Goal: Book appointment/travel/reservation

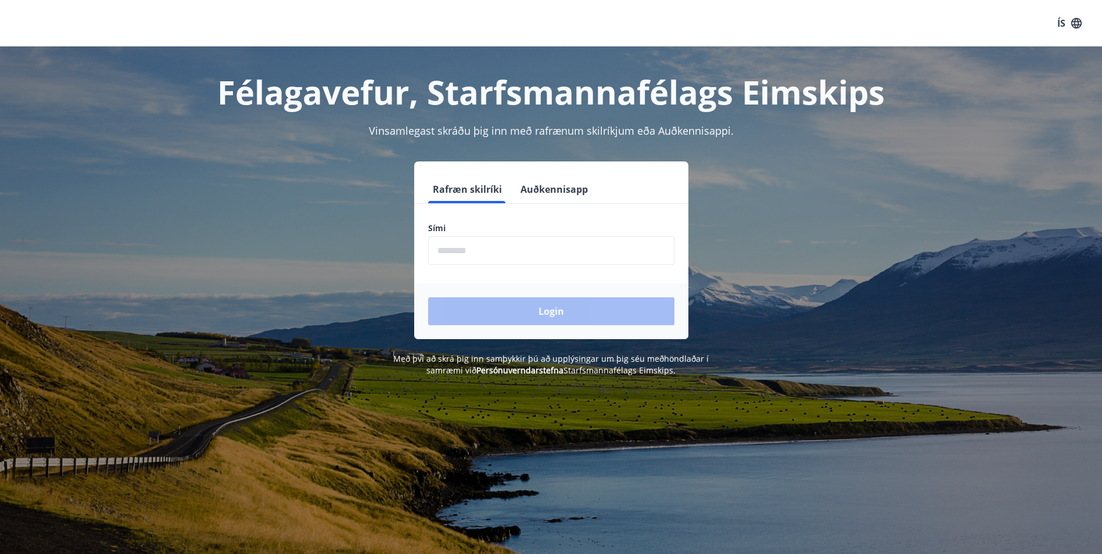
click at [518, 259] on input "phone" at bounding box center [551, 251] width 246 height 28
type input "********"
click at [503, 316] on button "Login" at bounding box center [551, 312] width 246 height 28
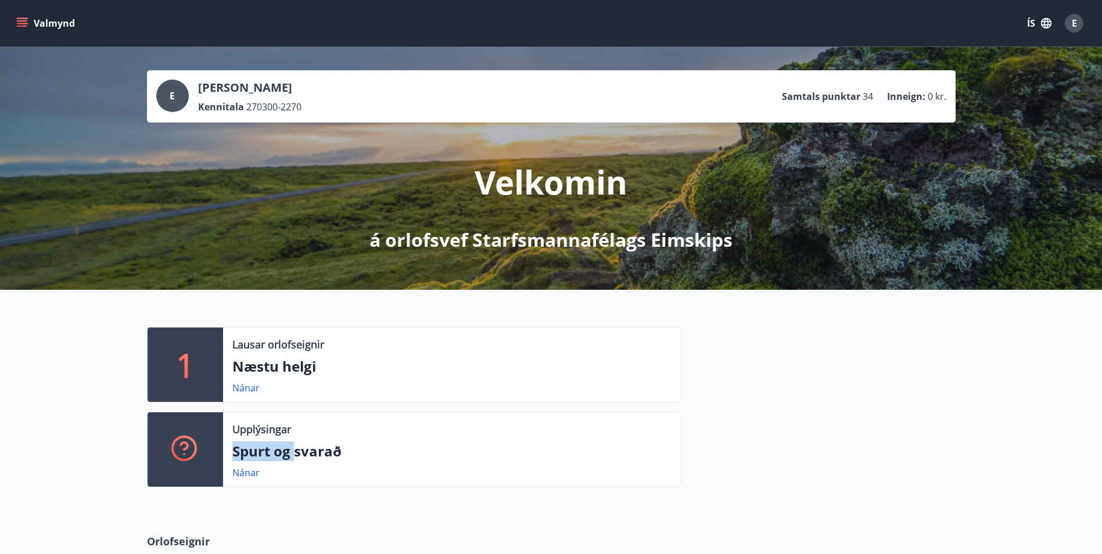
drag, startPoint x: 295, startPoint y: 447, endPoint x: 294, endPoint y: 454, distance: 7.1
click at [294, 454] on div "Upplýsingar Spurt og svarað Nánar" at bounding box center [452, 450] width 458 height 74
click at [123, 376] on div "1 Lausar orlofseignir Næstu helgi Nánar Upplýsingar Spurt og svarað Nánar" at bounding box center [551, 402] width 1102 height 225
click at [42, 20] on button "Valmynd" at bounding box center [47, 23] width 66 height 21
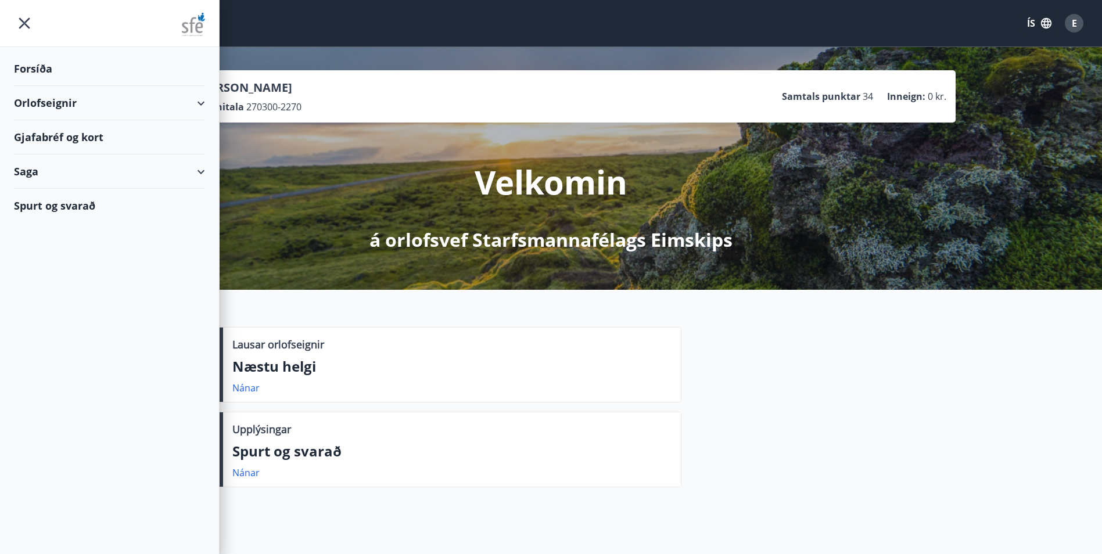
click at [204, 106] on div "Orlofseignir" at bounding box center [109, 103] width 191 height 34
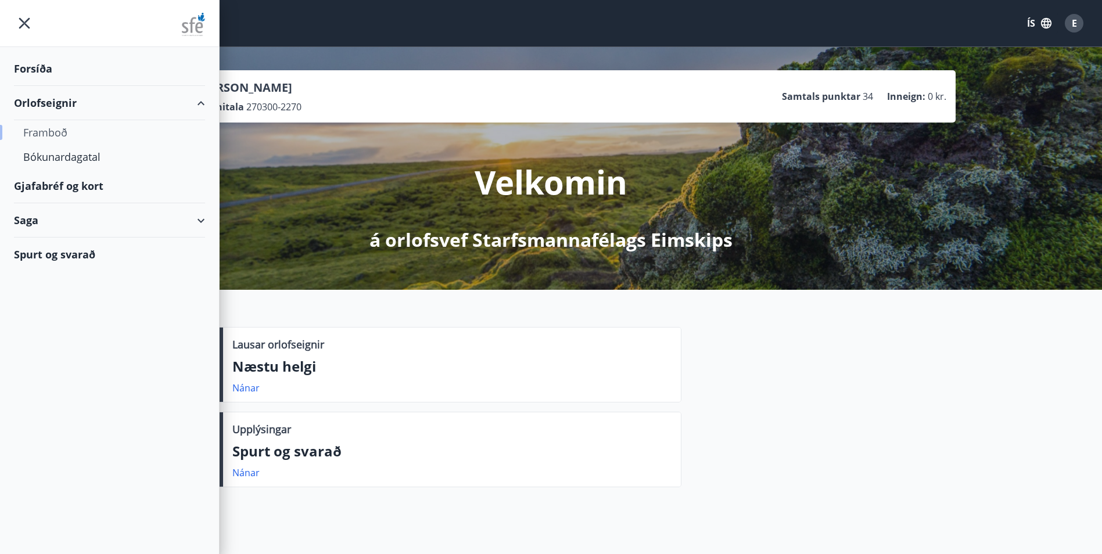
click at [62, 133] on div "Framboð" at bounding box center [109, 132] width 173 height 24
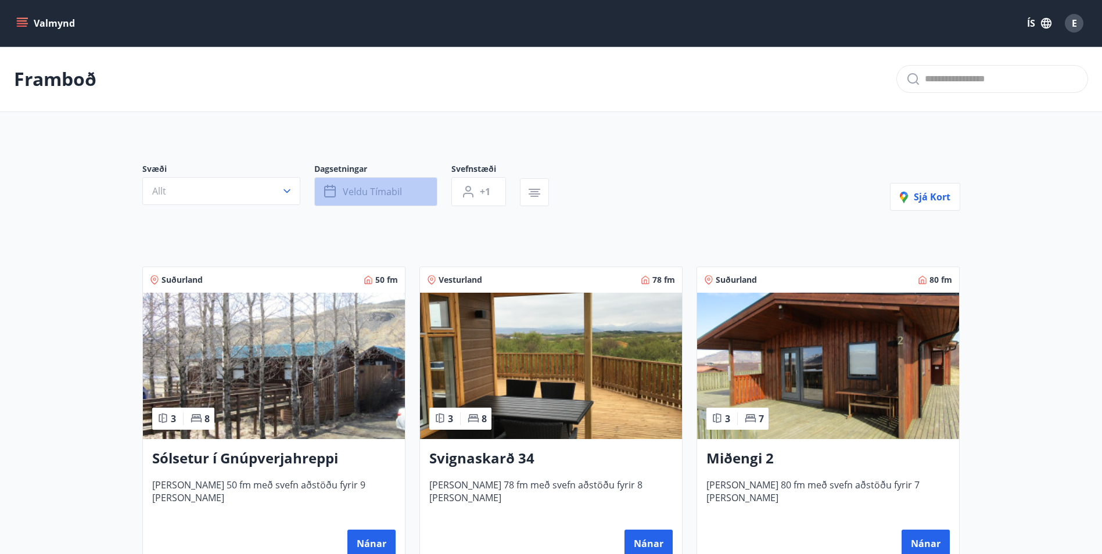
click at [373, 199] on button "Veldu tímabil" at bounding box center [375, 191] width 123 height 29
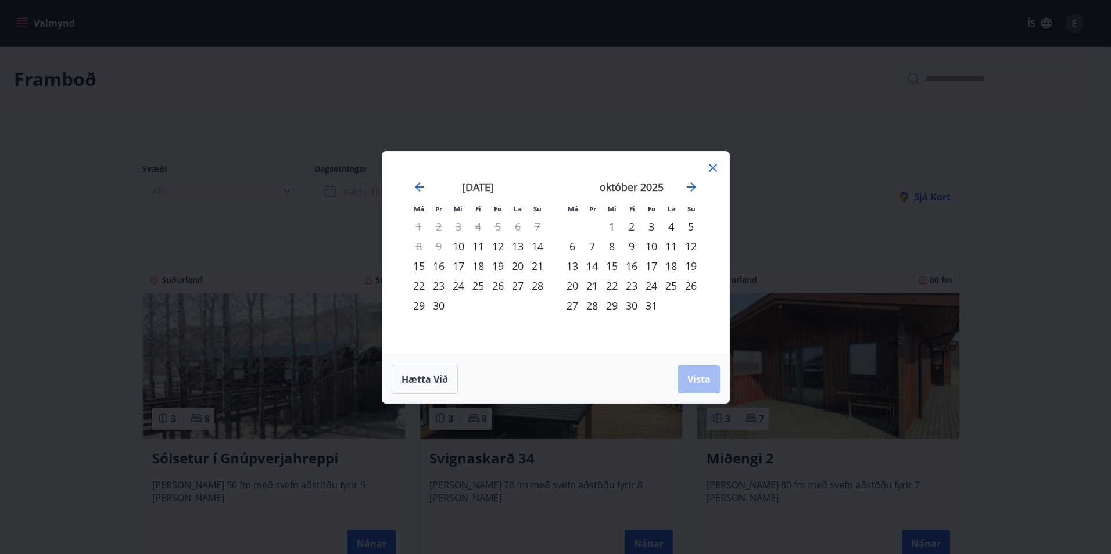
click at [372, 199] on div "Má Þr Mi Fi Fö La Su Má Þr Mi Fi Fö La Su ágúst 2025 1 2 3 4 5 6 7 8 9 10 11 12…" at bounding box center [555, 277] width 1111 height 554
click at [654, 287] on div "24" at bounding box center [652, 286] width 20 height 20
click at [693, 292] on div "26" at bounding box center [691, 286] width 20 height 20
click at [701, 381] on span "Vista" at bounding box center [698, 379] width 23 height 13
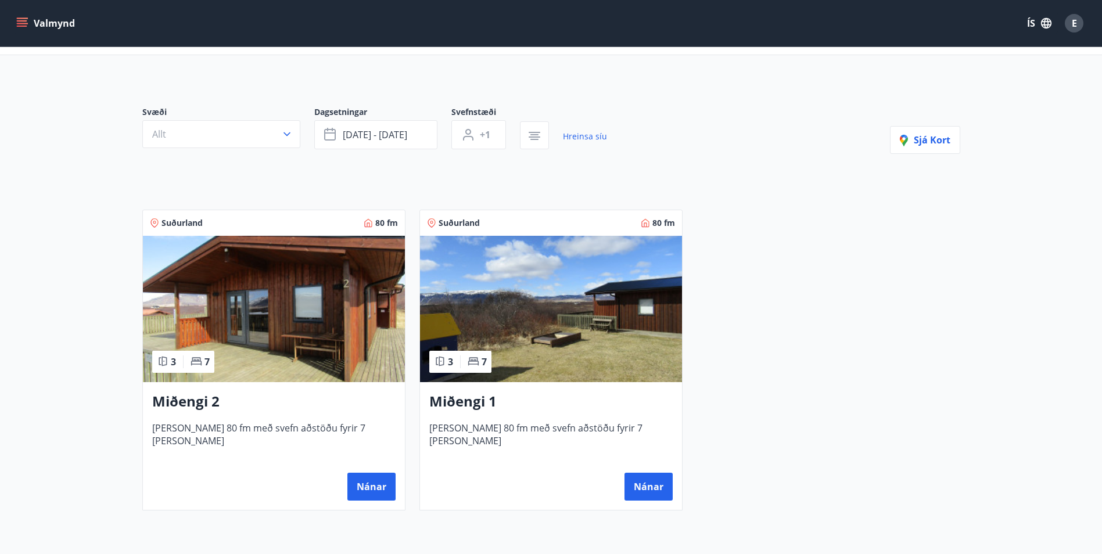
scroll to position [51, 0]
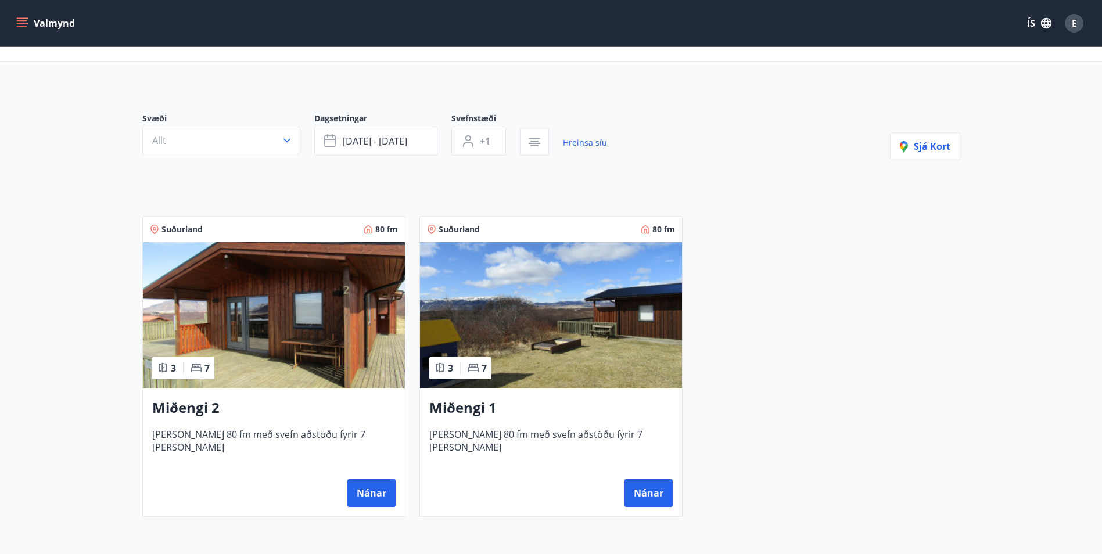
click at [307, 325] on img at bounding box center [274, 315] width 262 height 146
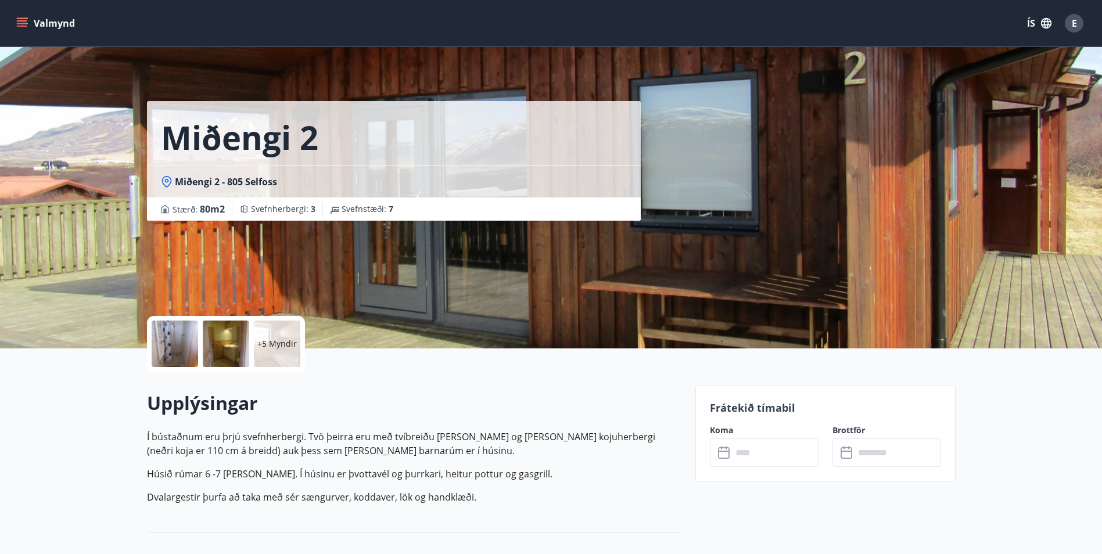
click at [276, 340] on p "+5 Myndir" at bounding box center [277, 344] width 40 height 12
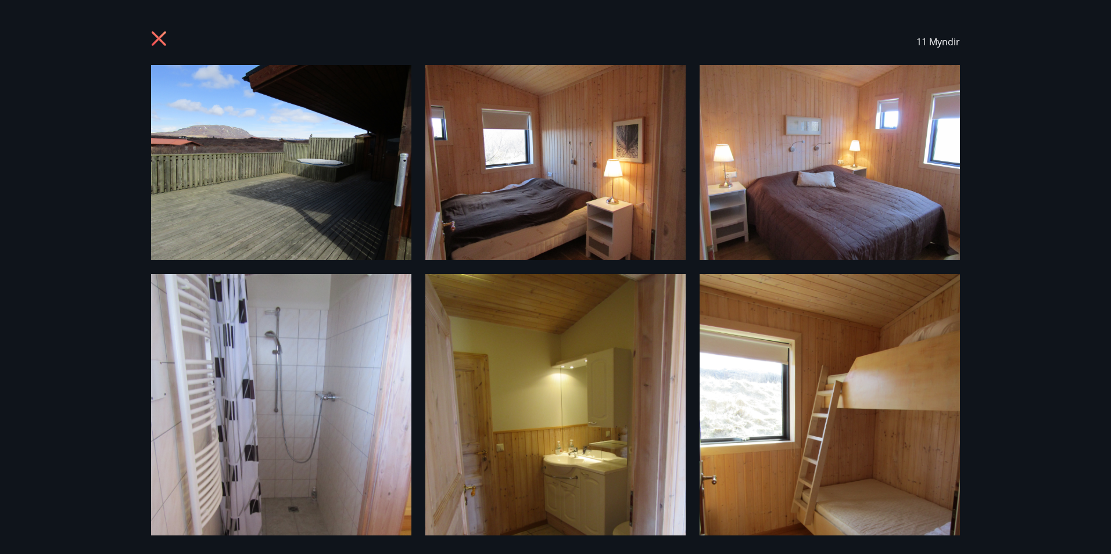
click at [153, 37] on icon at bounding box center [160, 40] width 19 height 19
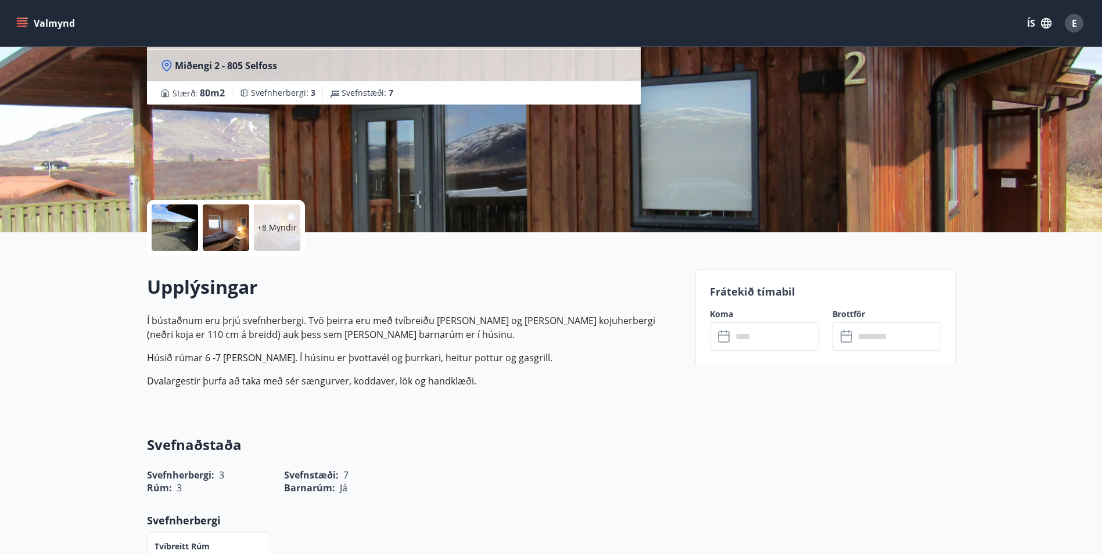
scroll to position [174, 0]
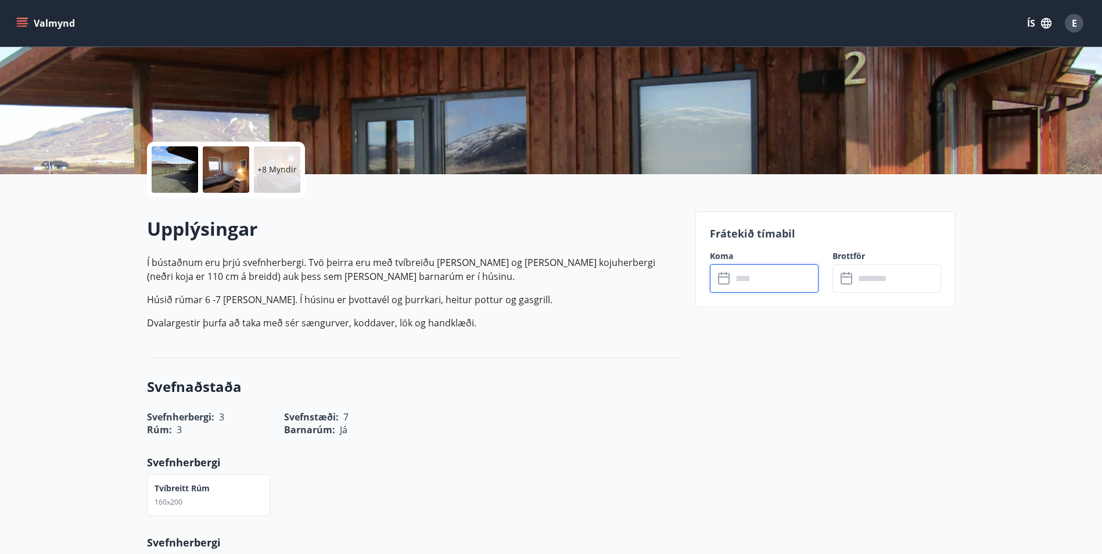
click at [784, 284] on input "text" at bounding box center [775, 278] width 87 height 28
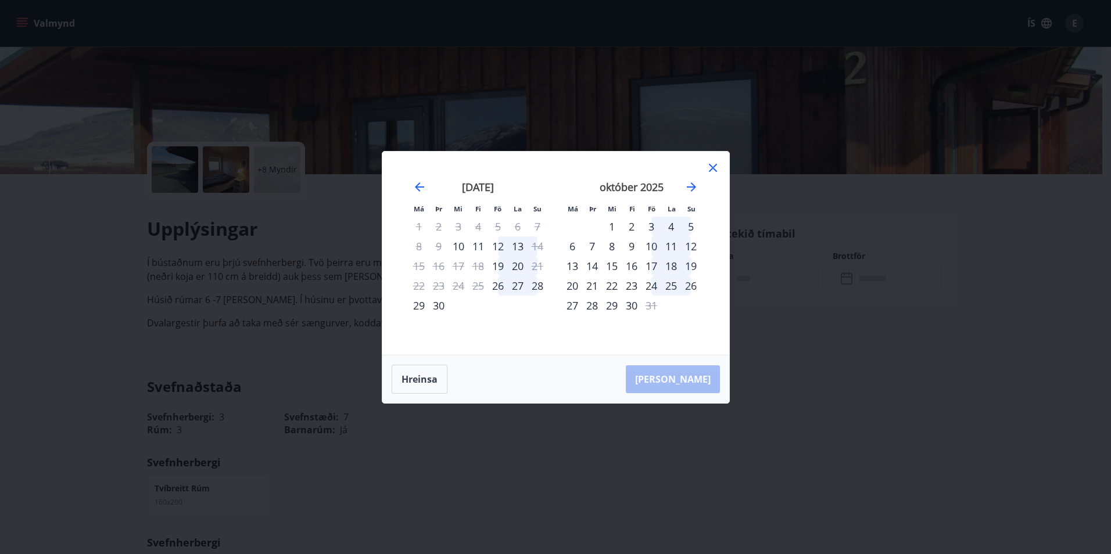
click at [651, 287] on div "24" at bounding box center [652, 286] width 20 height 20
click at [692, 290] on div "26" at bounding box center [691, 286] width 20 height 20
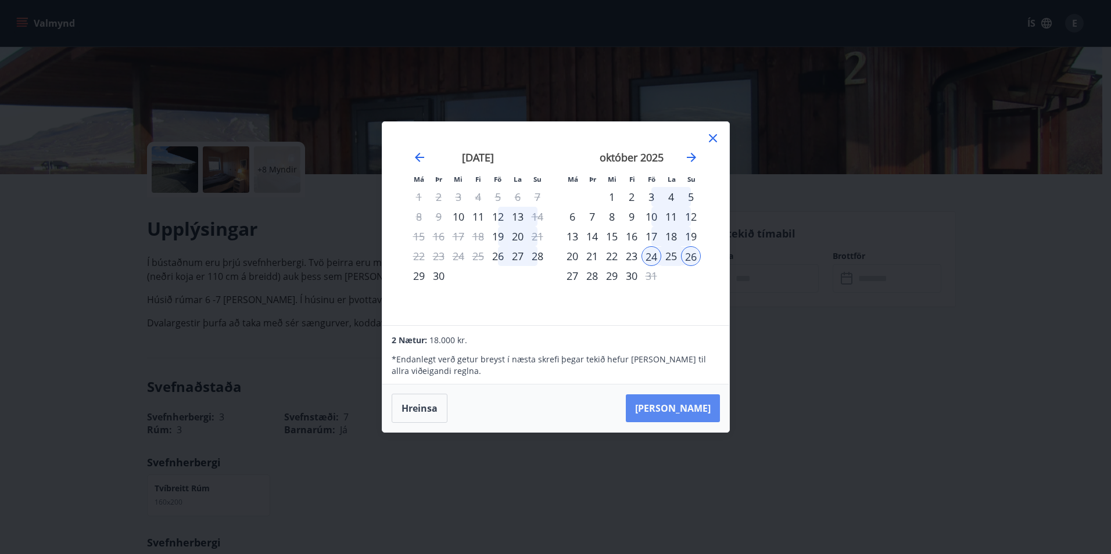
click at [687, 411] on button "Taka Frá" at bounding box center [673, 409] width 94 height 28
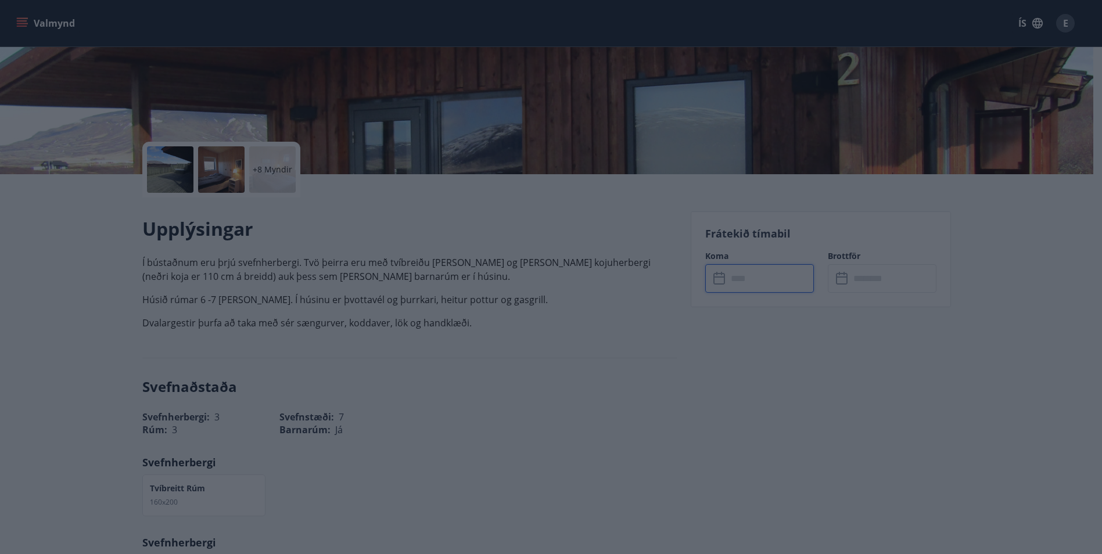
type input "******"
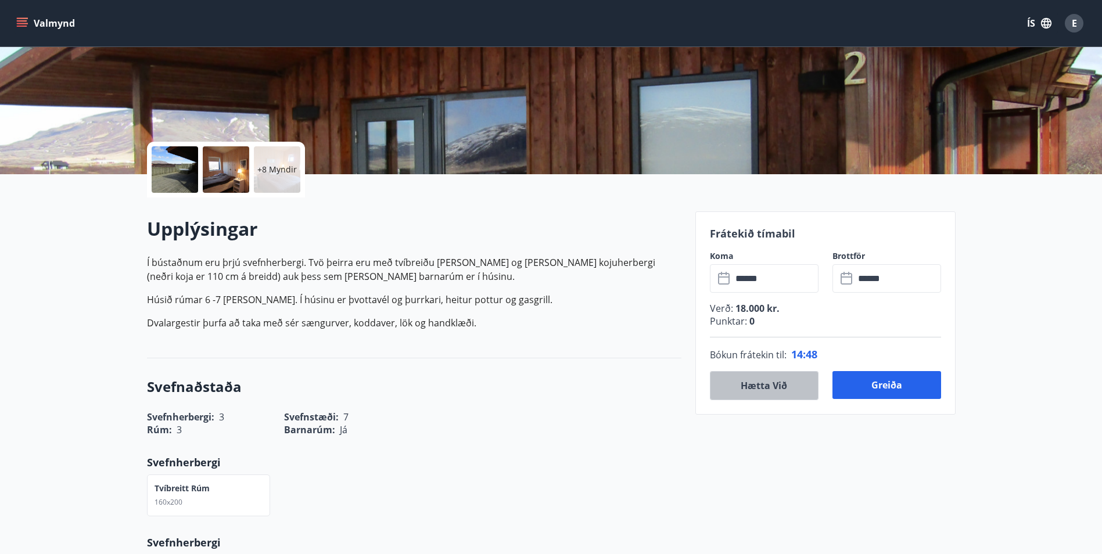
click at [788, 392] on button "Hætta við" at bounding box center [764, 385] width 109 height 29
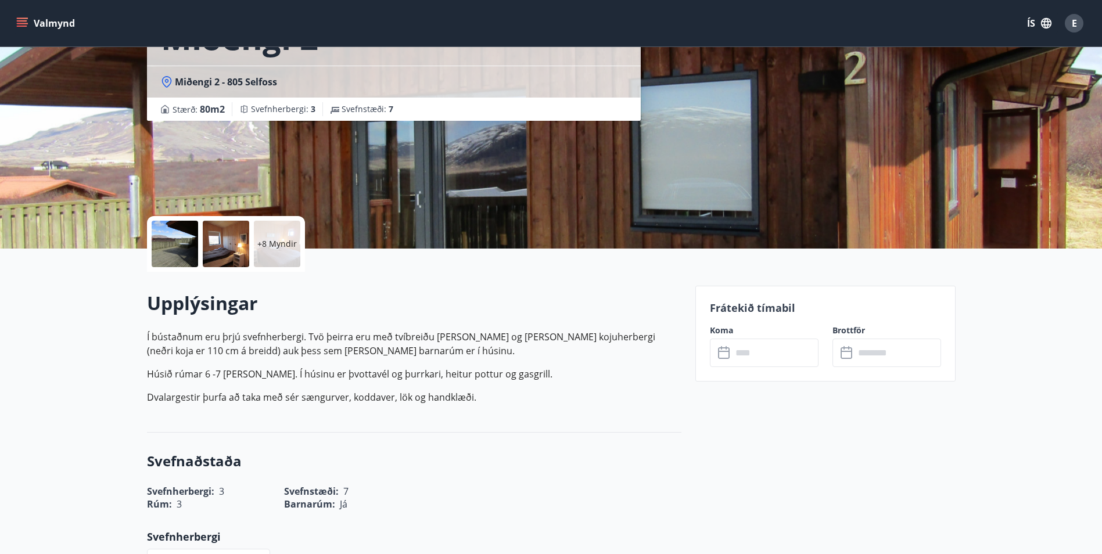
scroll to position [0, 0]
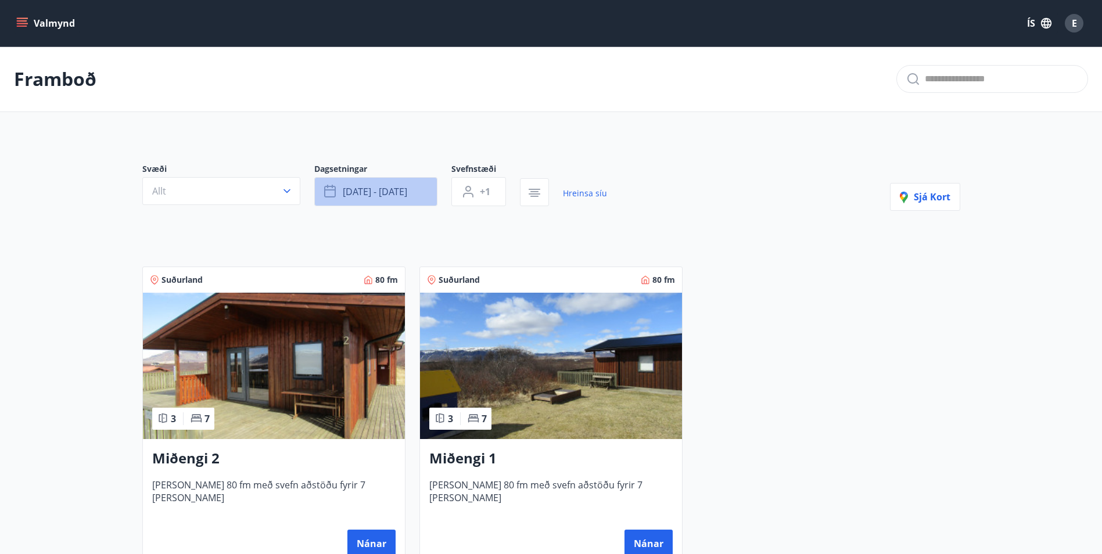
click at [400, 191] on span "okt 24 - okt 26" at bounding box center [375, 191] width 65 height 13
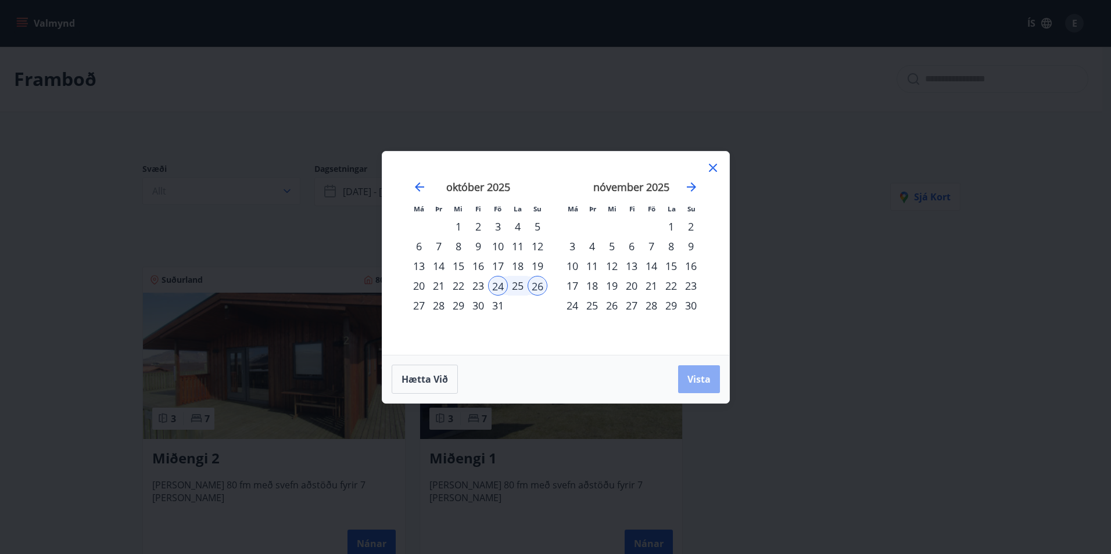
click at [709, 381] on span "Vista" at bounding box center [698, 379] width 23 height 13
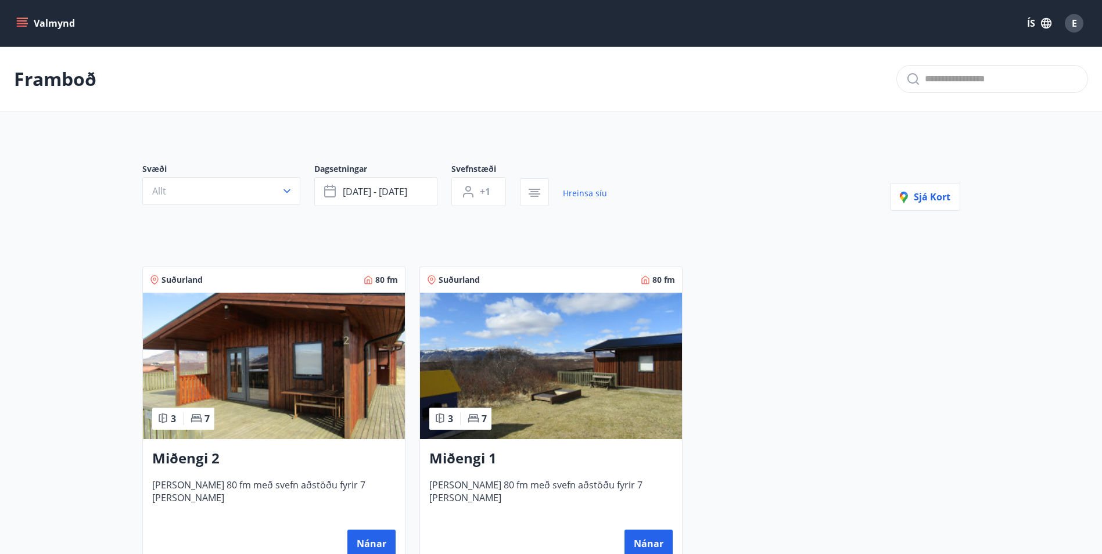
click at [250, 210] on div at bounding box center [374, 208] width 465 height 5
click at [253, 194] on button "Allt" at bounding box center [221, 191] width 158 height 28
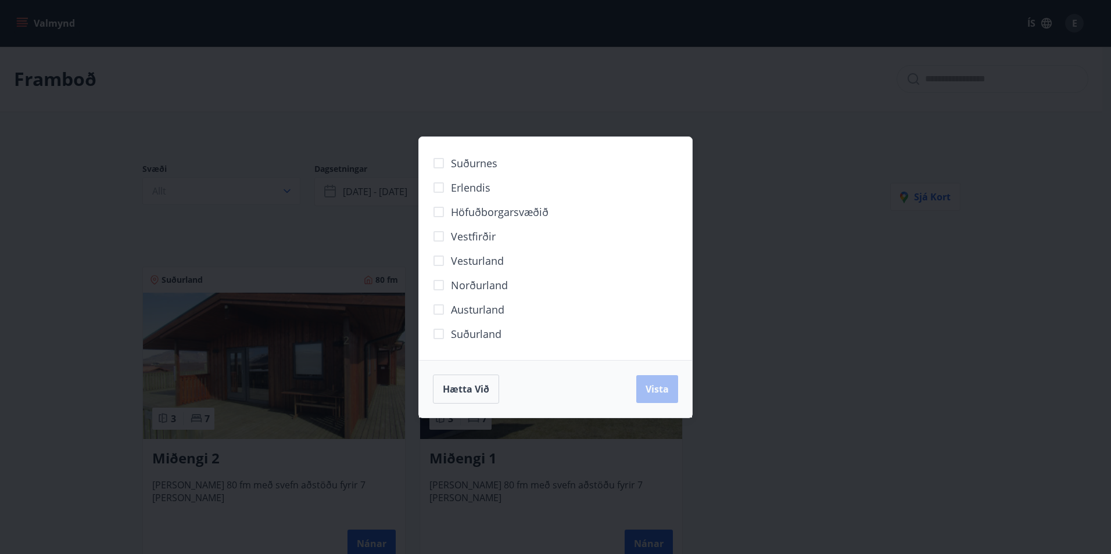
click at [890, 325] on div "Suðurnes Erlendis Höfuðborgarsvæðið Vestfirðir Vesturland Norðurland Austurland…" at bounding box center [555, 277] width 1111 height 554
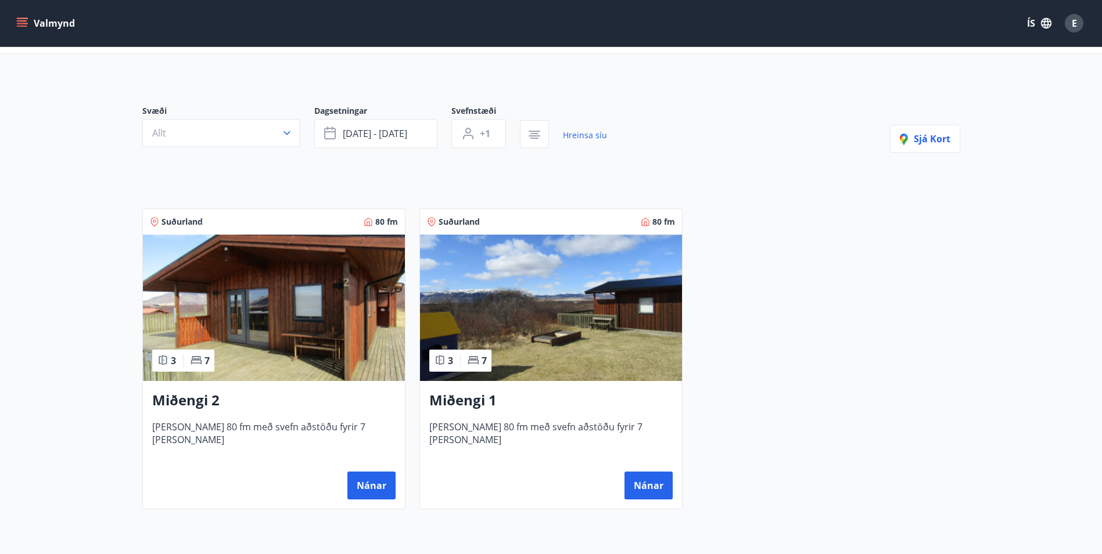
scroll to position [116, 0]
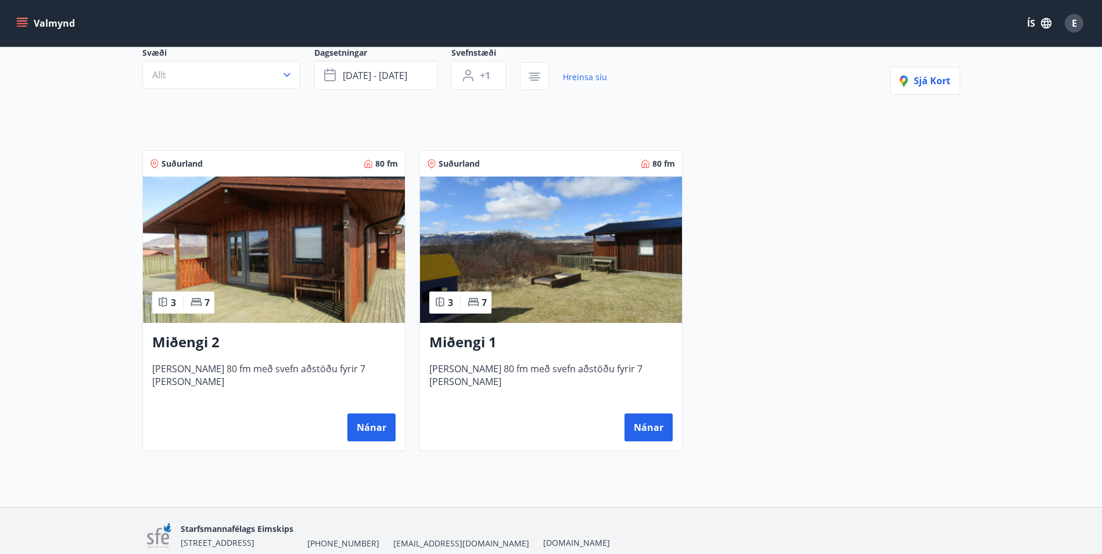
click at [560, 250] on img at bounding box center [551, 250] width 262 height 146
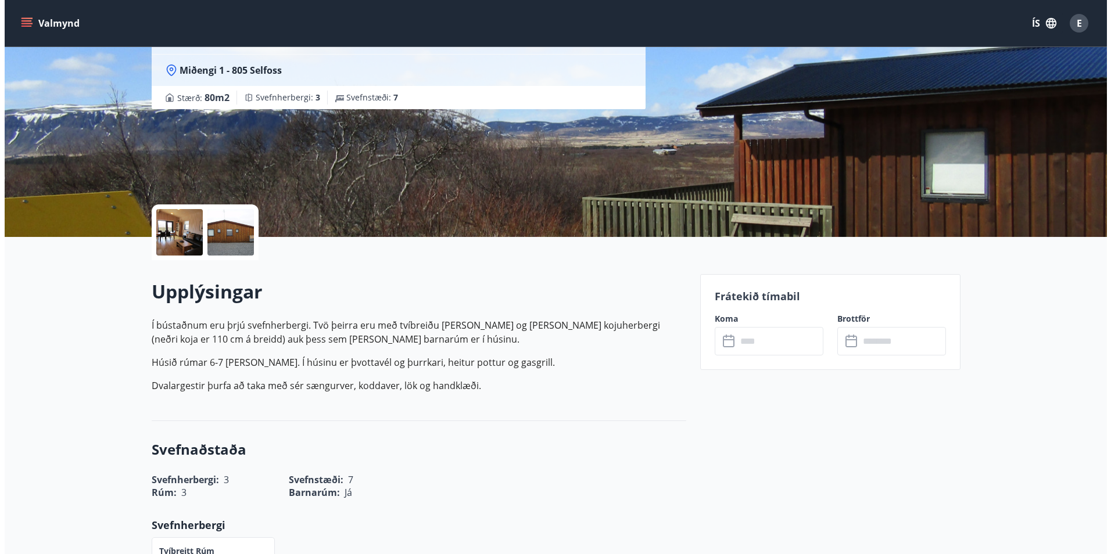
scroll to position [58, 0]
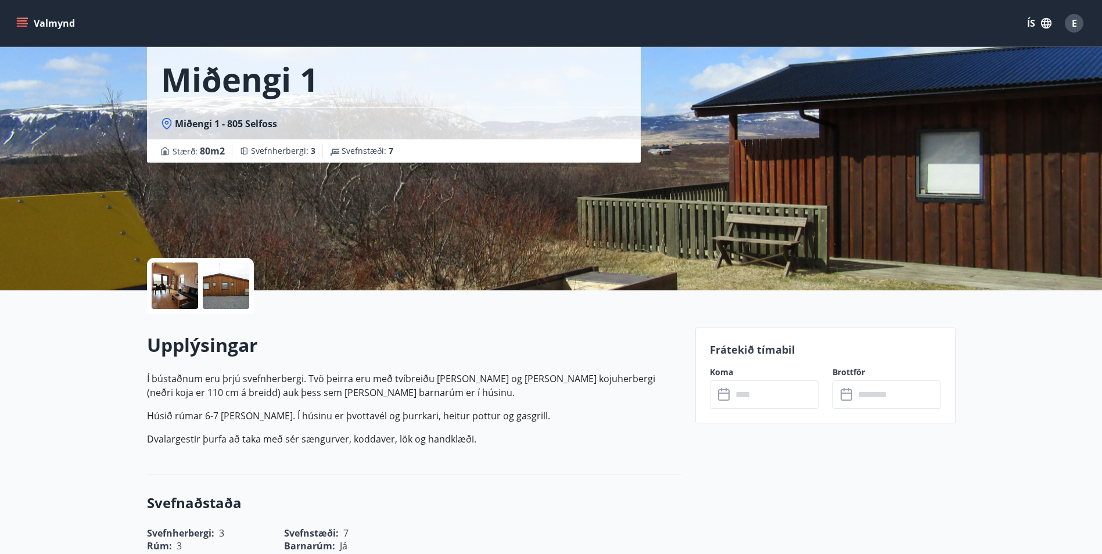
click at [182, 289] on div at bounding box center [175, 286] width 46 height 46
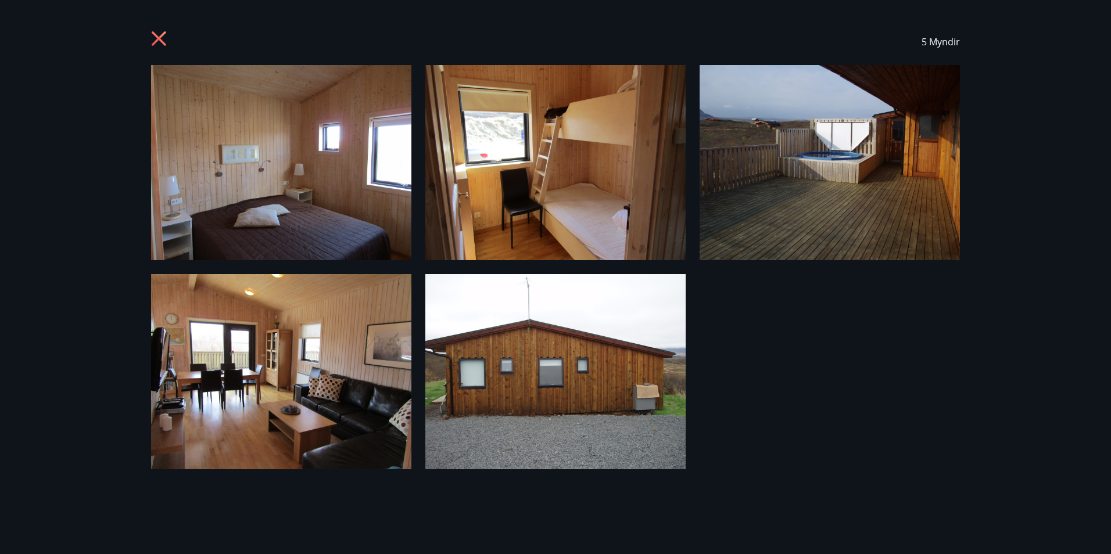
click at [511, 393] on img at bounding box center [555, 371] width 260 height 195
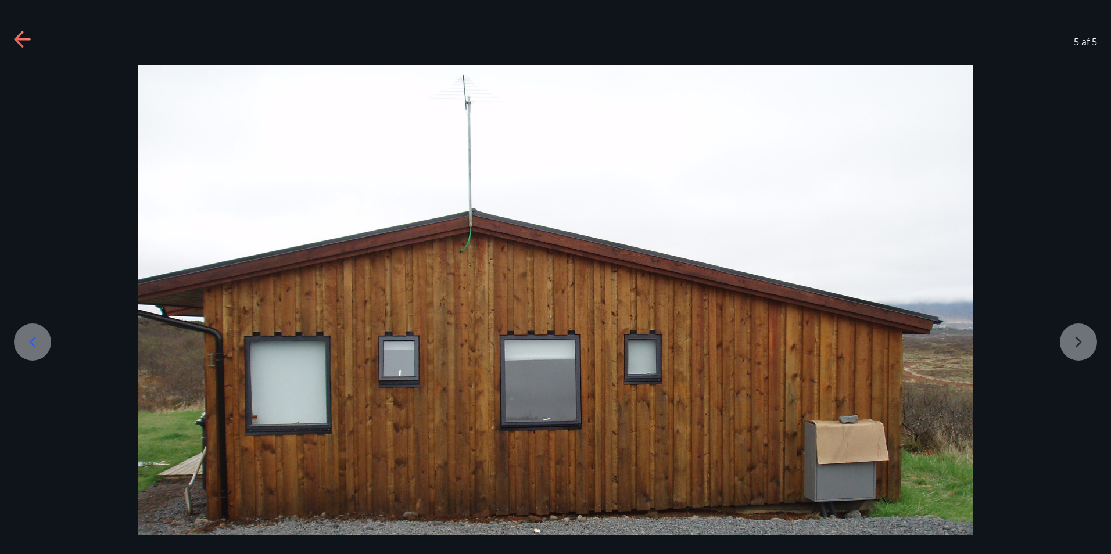
click at [1074, 348] on div at bounding box center [555, 378] width 1111 height 627
click at [38, 345] on icon at bounding box center [32, 342] width 19 height 19
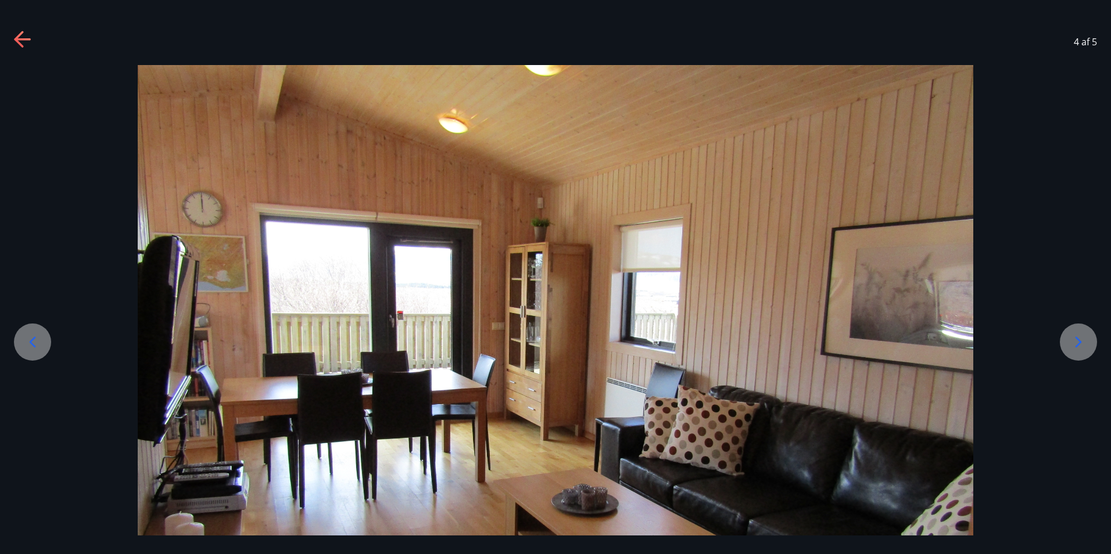
click at [38, 345] on icon at bounding box center [32, 342] width 19 height 19
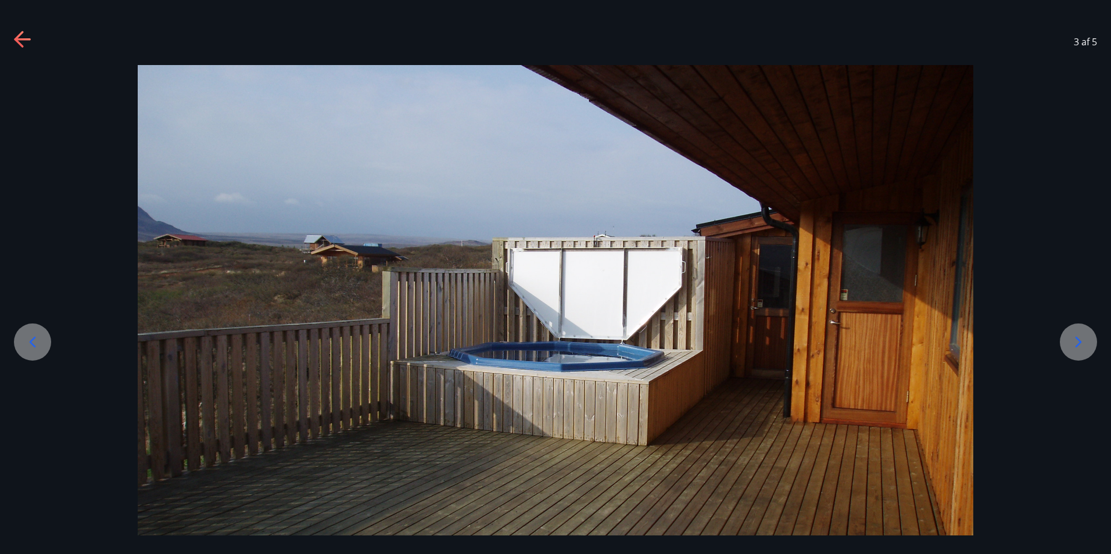
click at [38, 345] on icon at bounding box center [32, 342] width 19 height 19
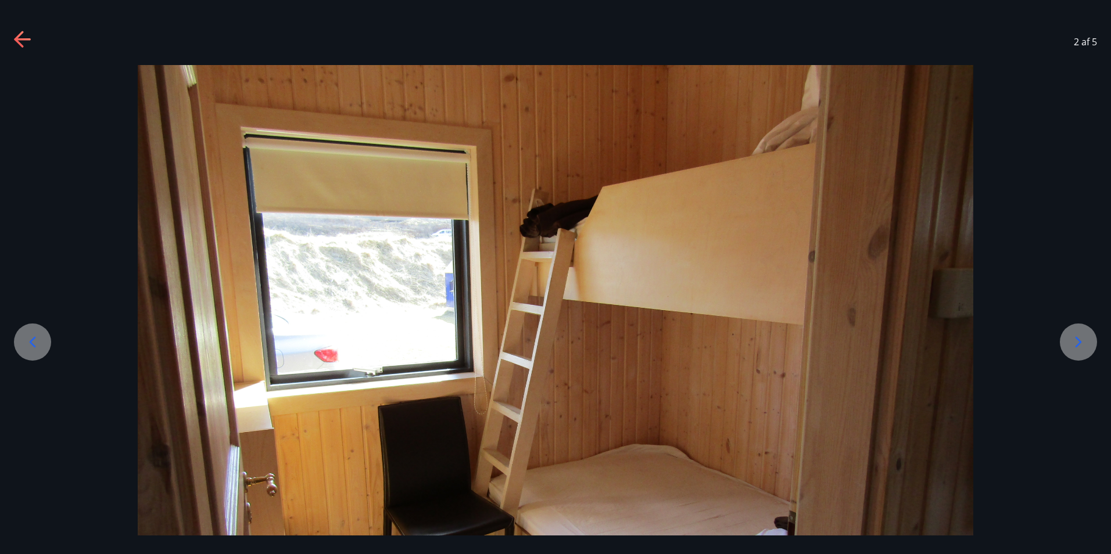
click at [38, 345] on icon at bounding box center [32, 342] width 19 height 19
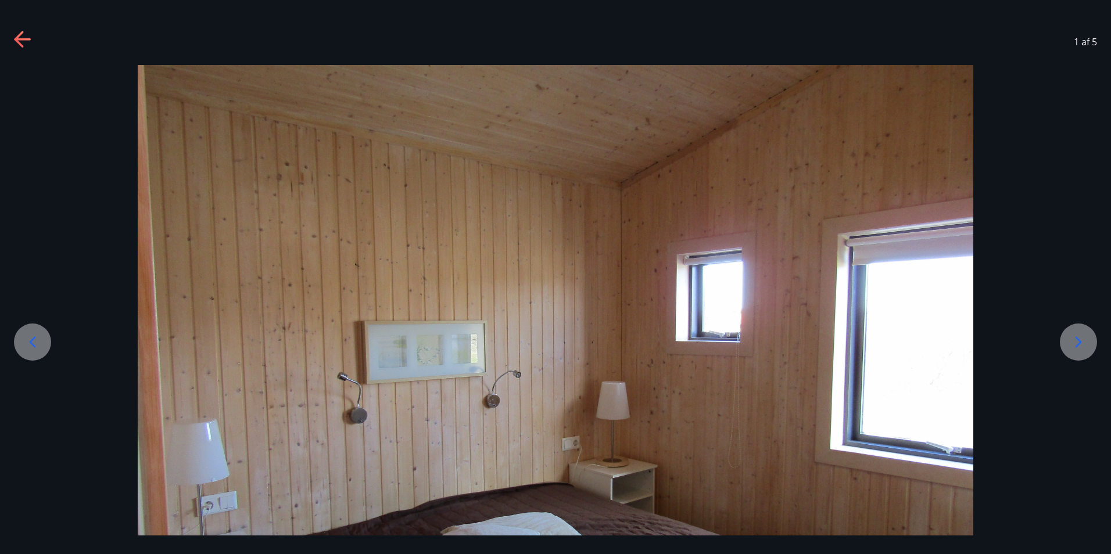
click at [38, 345] on icon at bounding box center [32, 342] width 19 height 19
click at [24, 36] on icon at bounding box center [23, 40] width 19 height 19
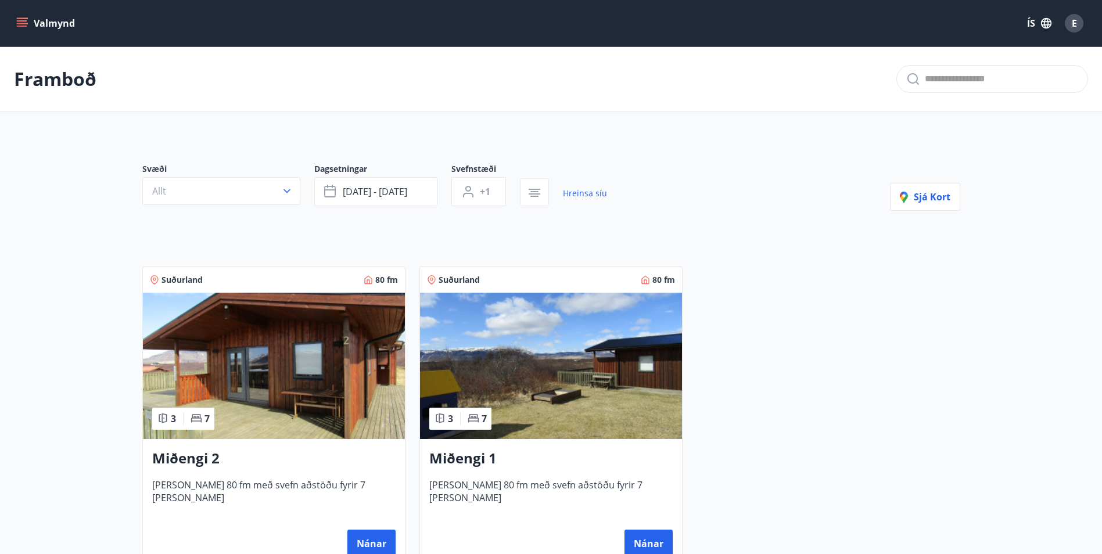
click at [313, 384] on img at bounding box center [274, 366] width 262 height 146
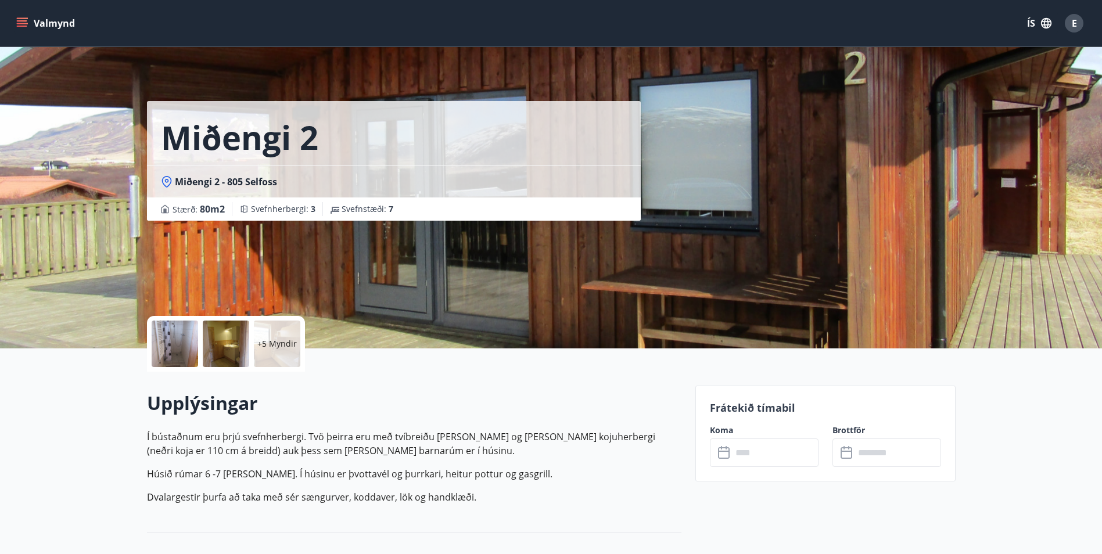
click at [165, 356] on div at bounding box center [175, 344] width 46 height 46
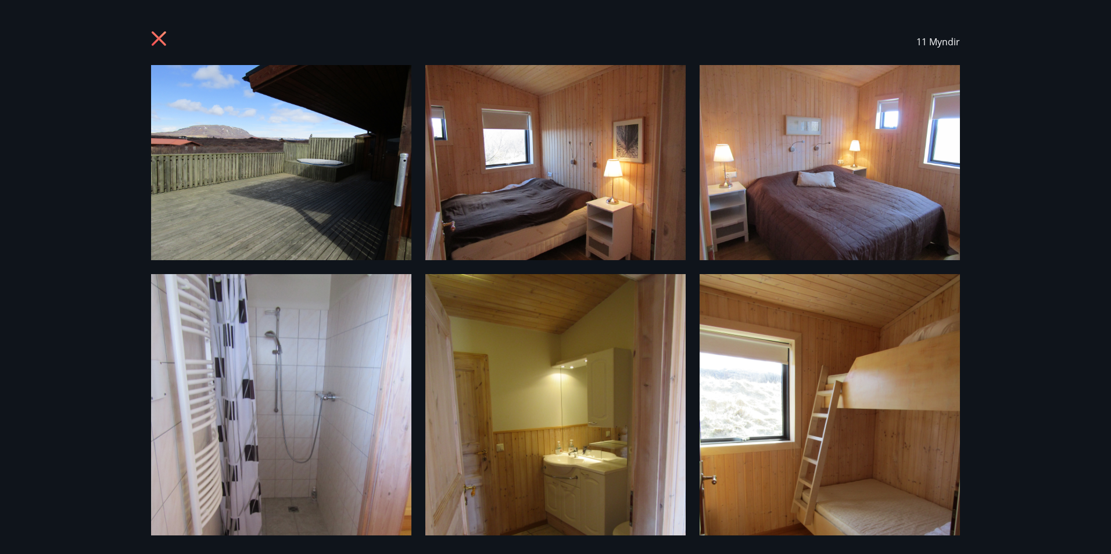
click at [350, 171] on img at bounding box center [281, 162] width 260 height 195
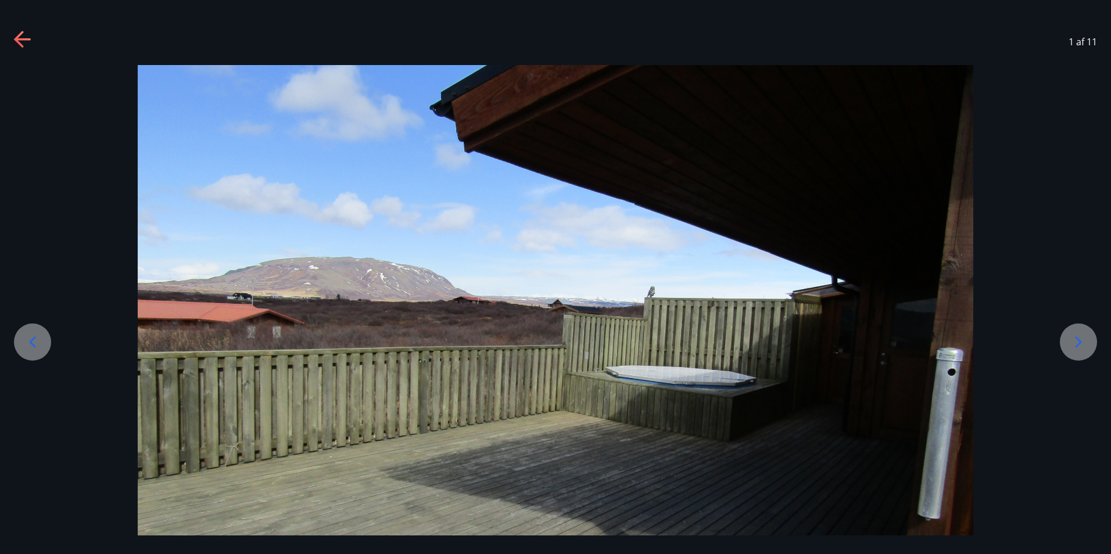
click at [1081, 335] on icon at bounding box center [1078, 342] width 19 height 19
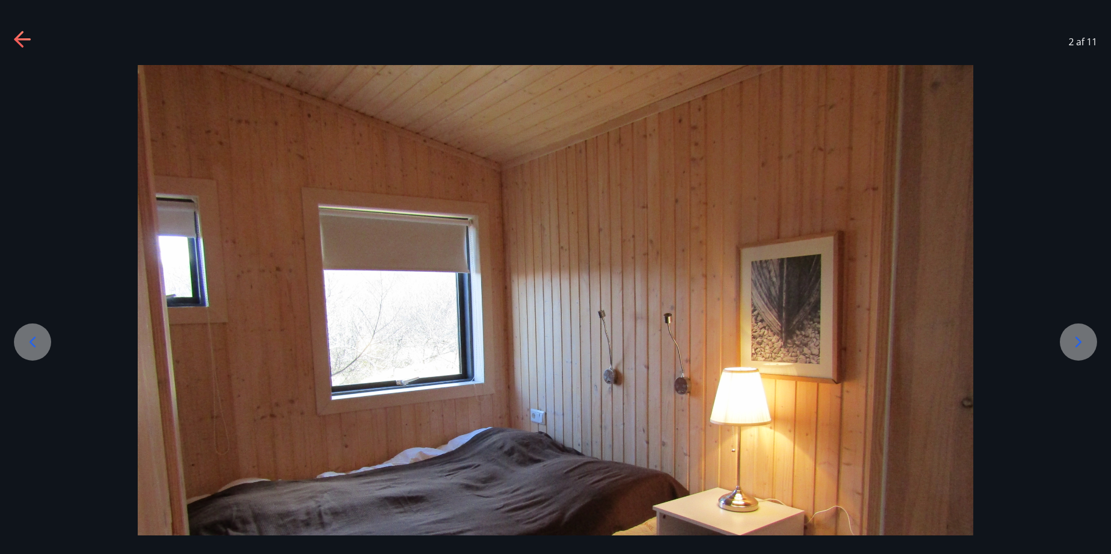
click at [1081, 335] on icon at bounding box center [1078, 342] width 19 height 19
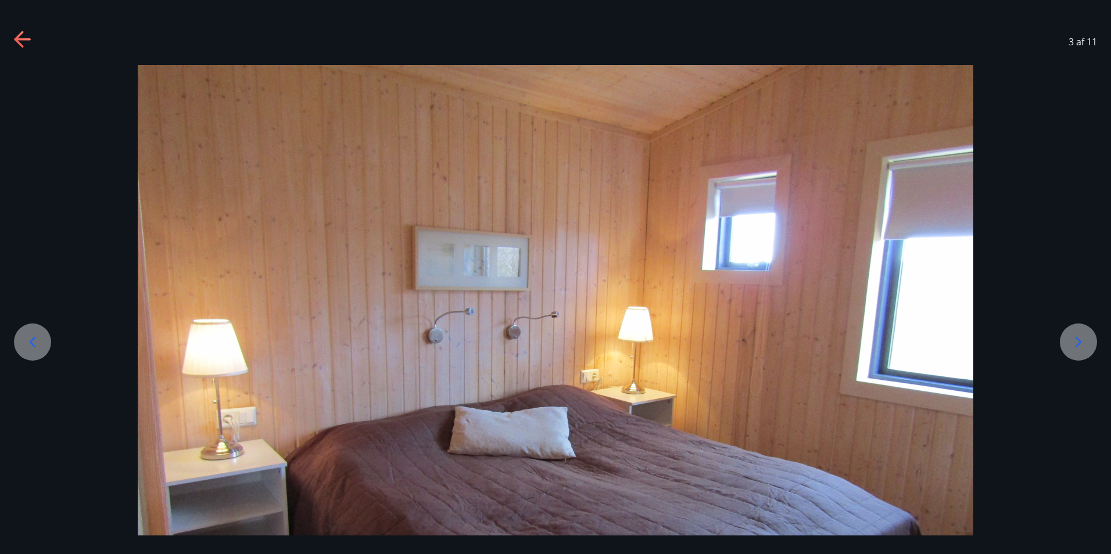
click at [1081, 335] on icon at bounding box center [1078, 342] width 19 height 19
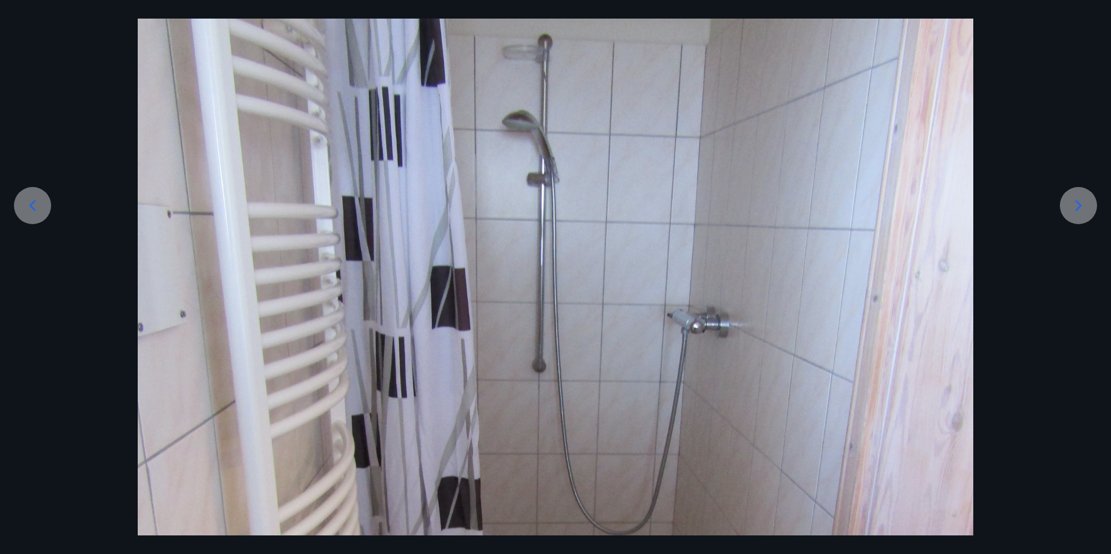
scroll to position [116, 0]
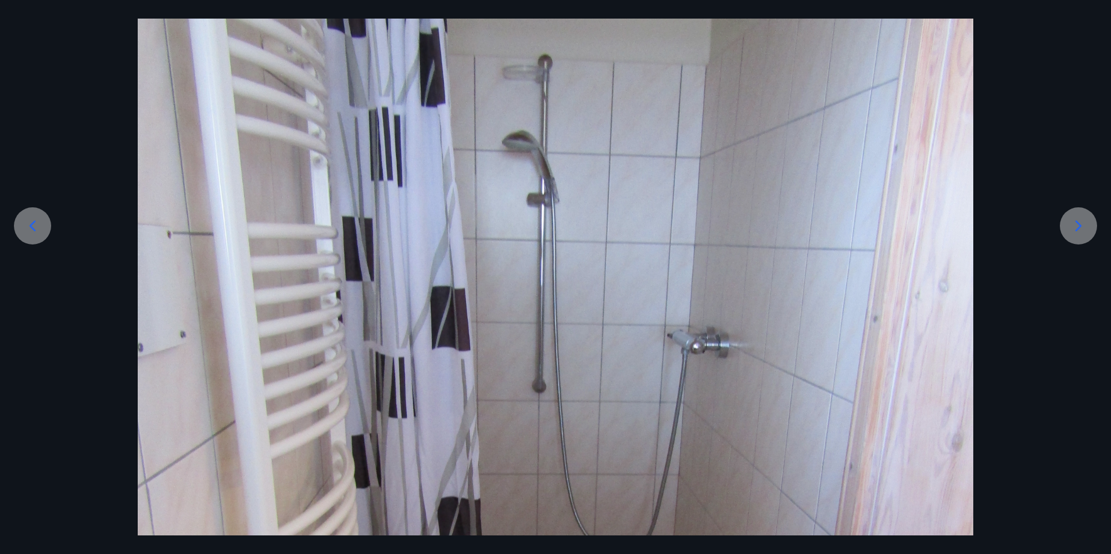
click at [1070, 225] on icon at bounding box center [1078, 226] width 19 height 19
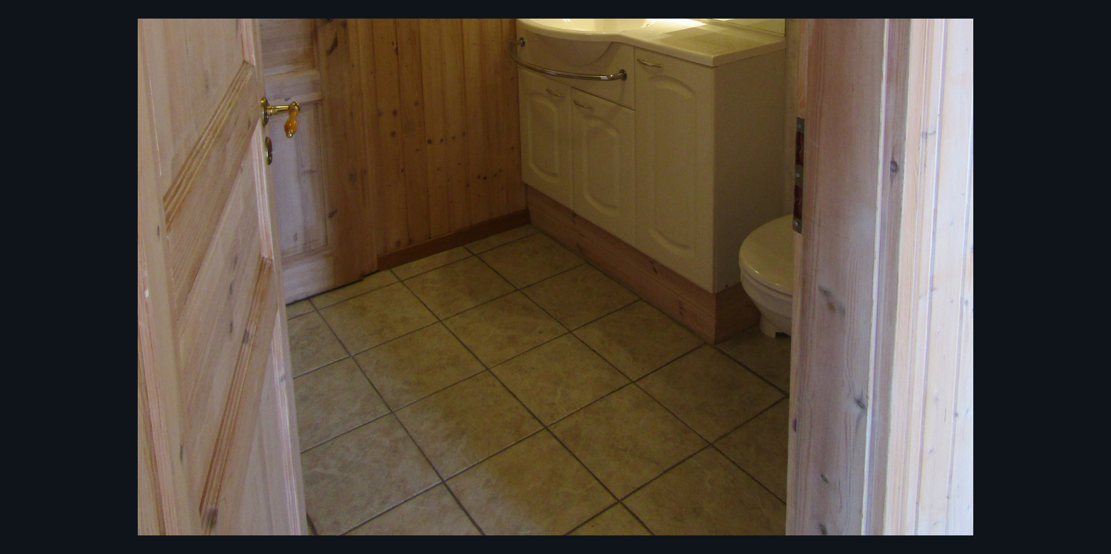
scroll to position [237, 0]
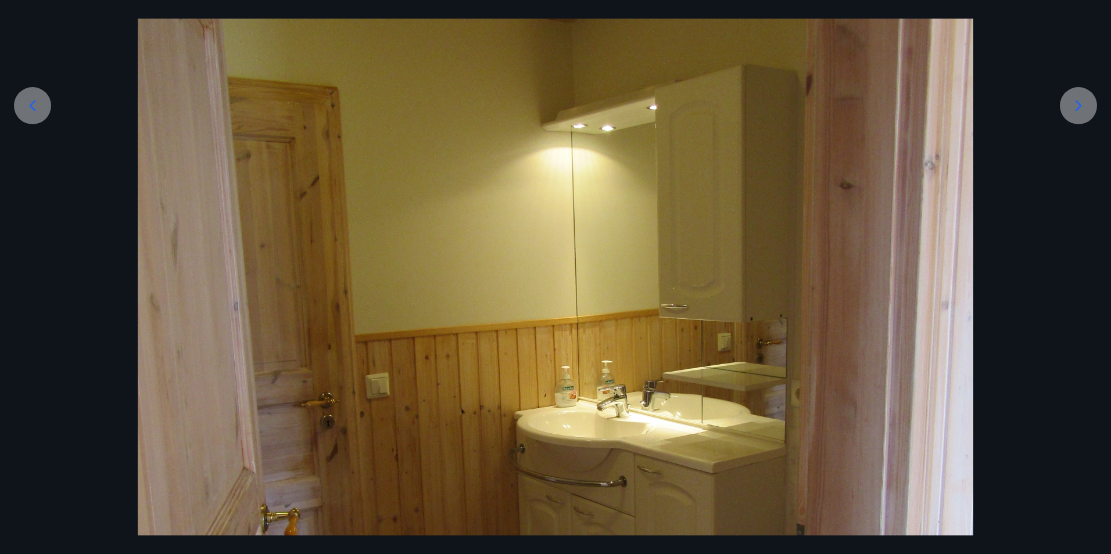
drag, startPoint x: 1077, startPoint y: 101, endPoint x: 1071, endPoint y: 105, distance: 7.6
click at [1078, 102] on icon at bounding box center [1078, 105] width 19 height 19
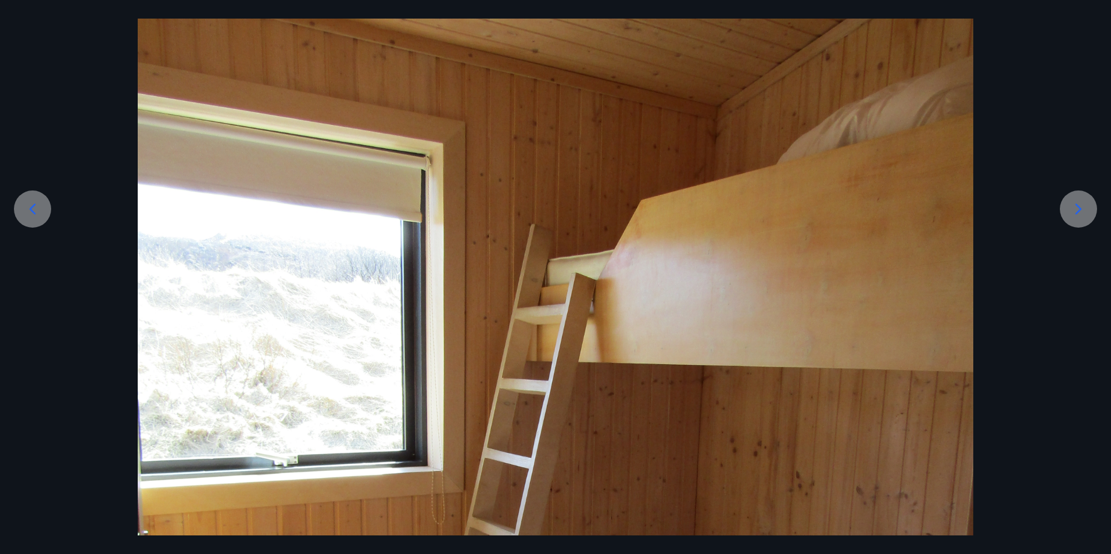
scroll to position [4, 0]
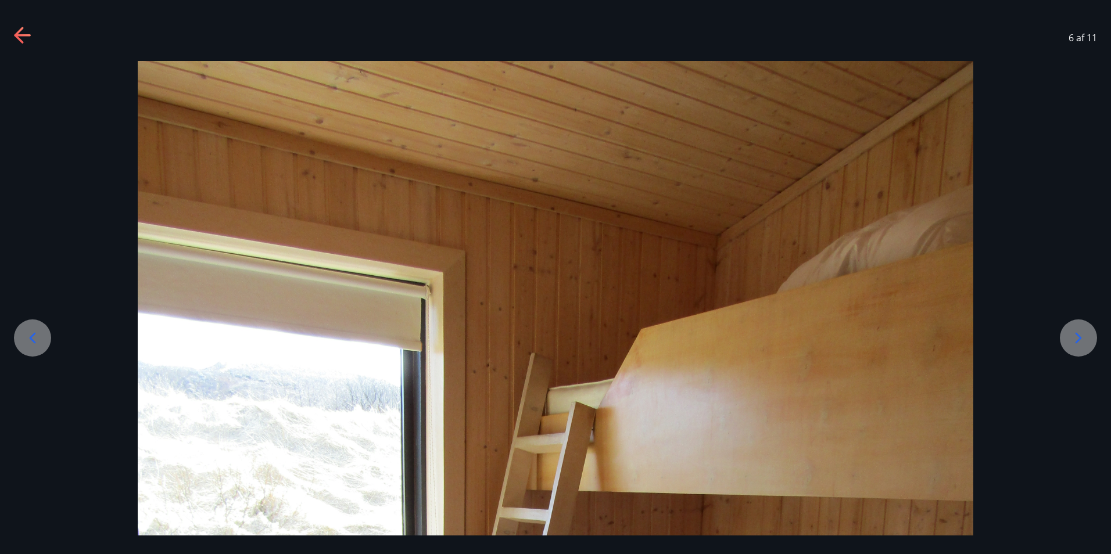
click at [1072, 342] on icon at bounding box center [1078, 338] width 19 height 19
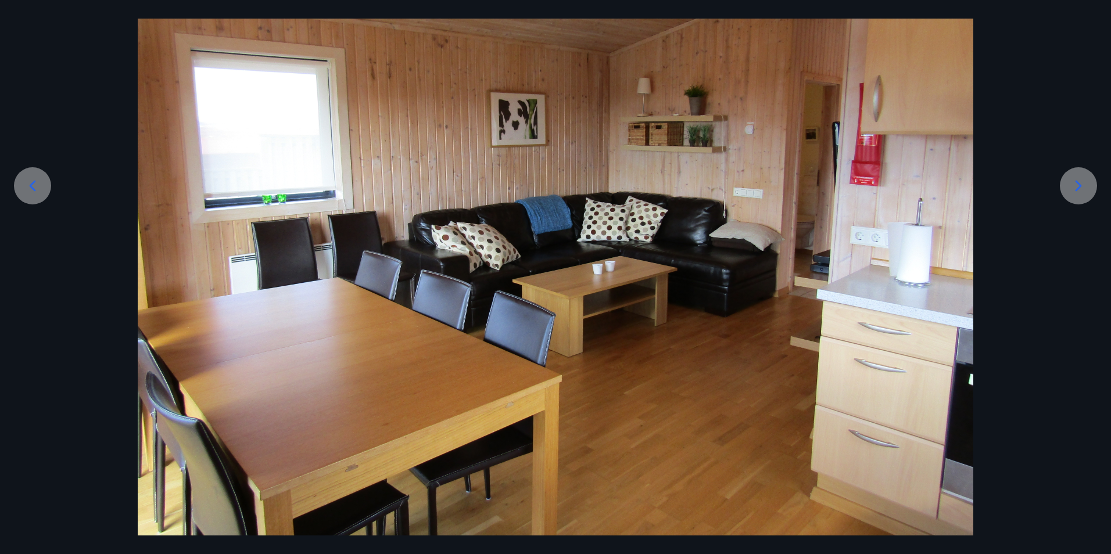
scroll to position [0, 0]
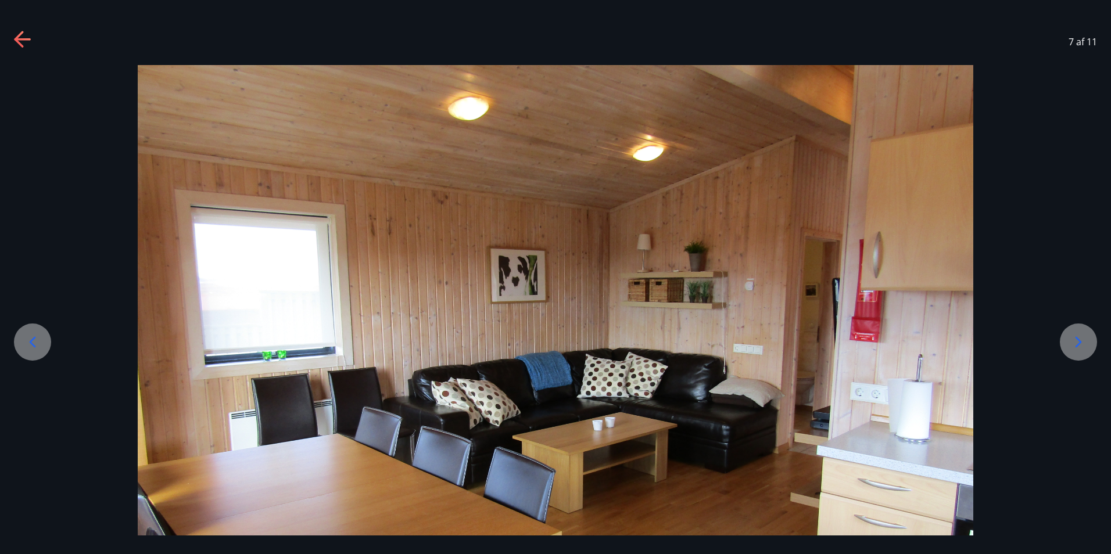
click at [1070, 335] on icon at bounding box center [1078, 342] width 19 height 19
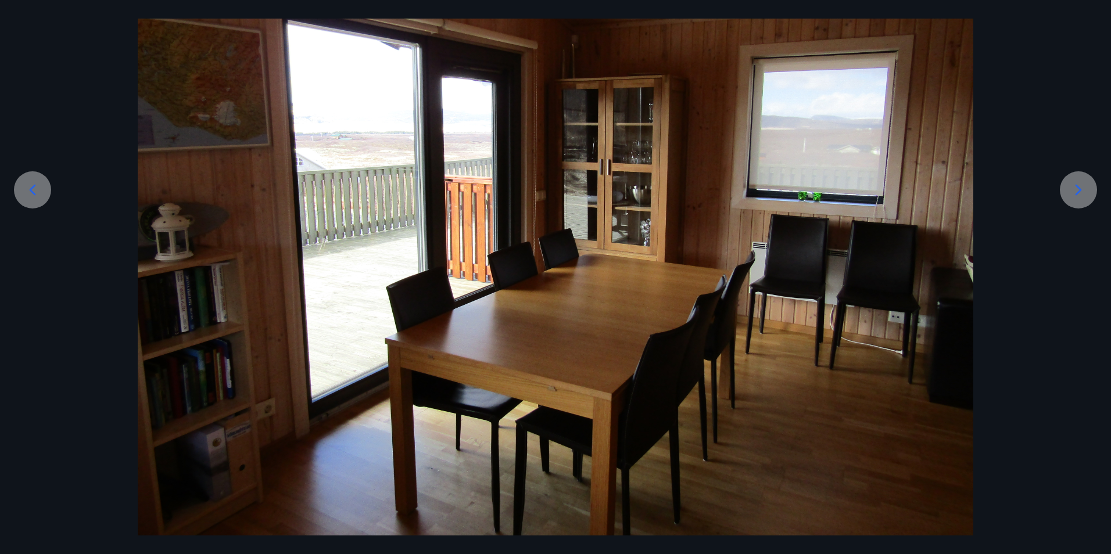
scroll to position [156, 0]
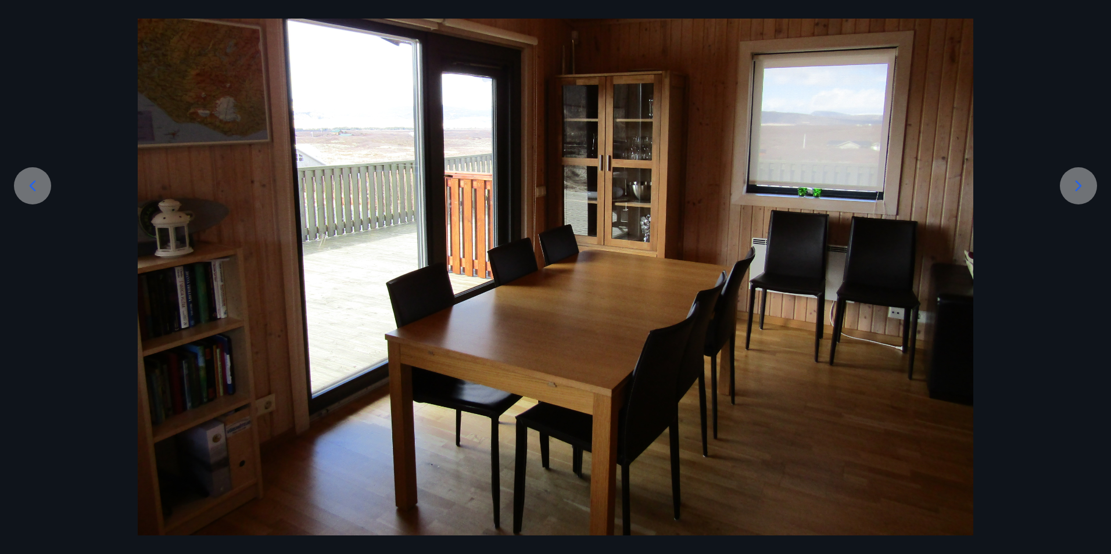
click at [1081, 191] on icon at bounding box center [1078, 186] width 19 height 19
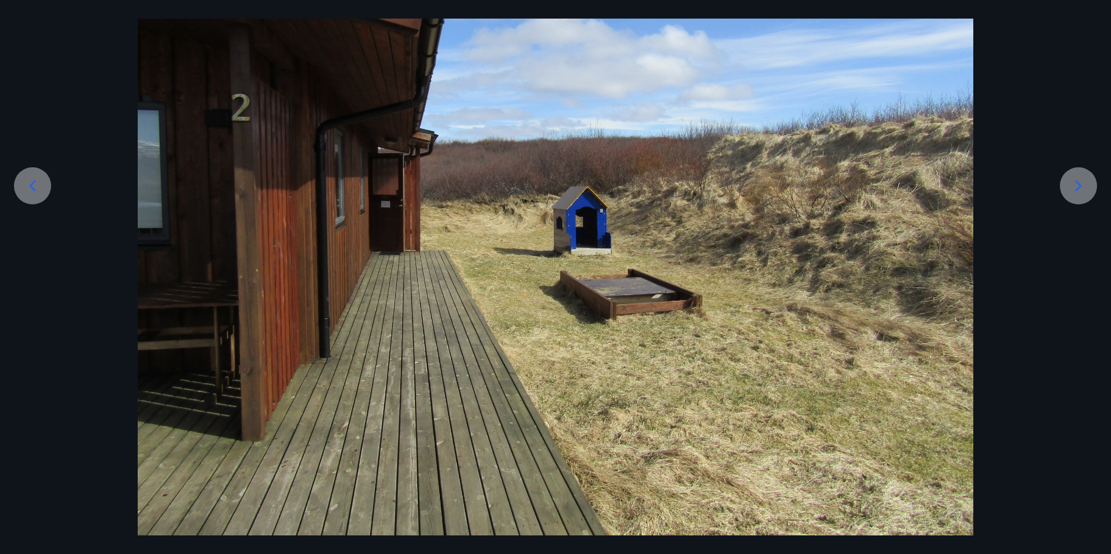
click at [1080, 192] on icon at bounding box center [1078, 186] width 19 height 19
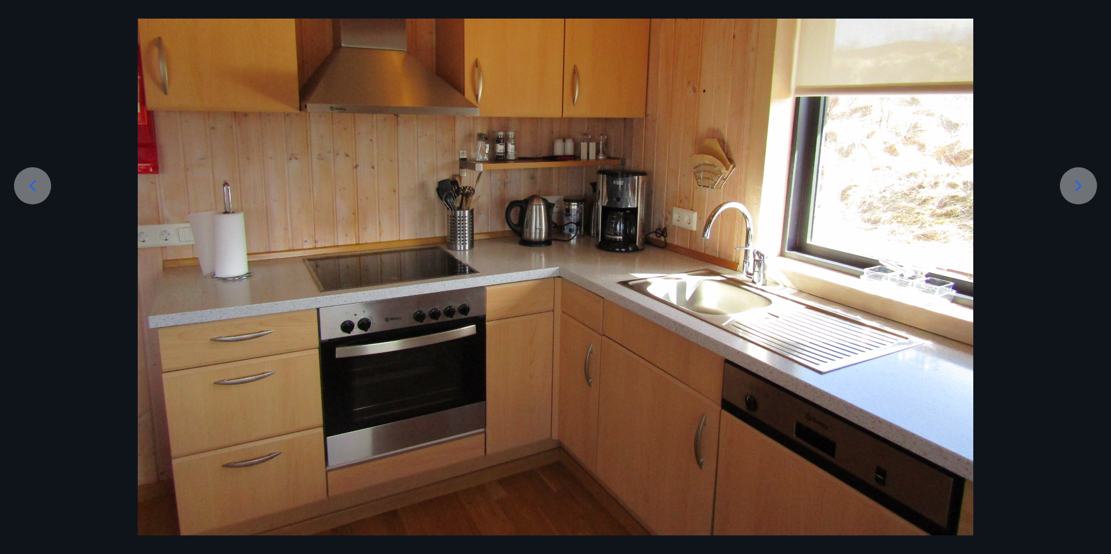
click at [20, 191] on div at bounding box center [32, 185] width 37 height 37
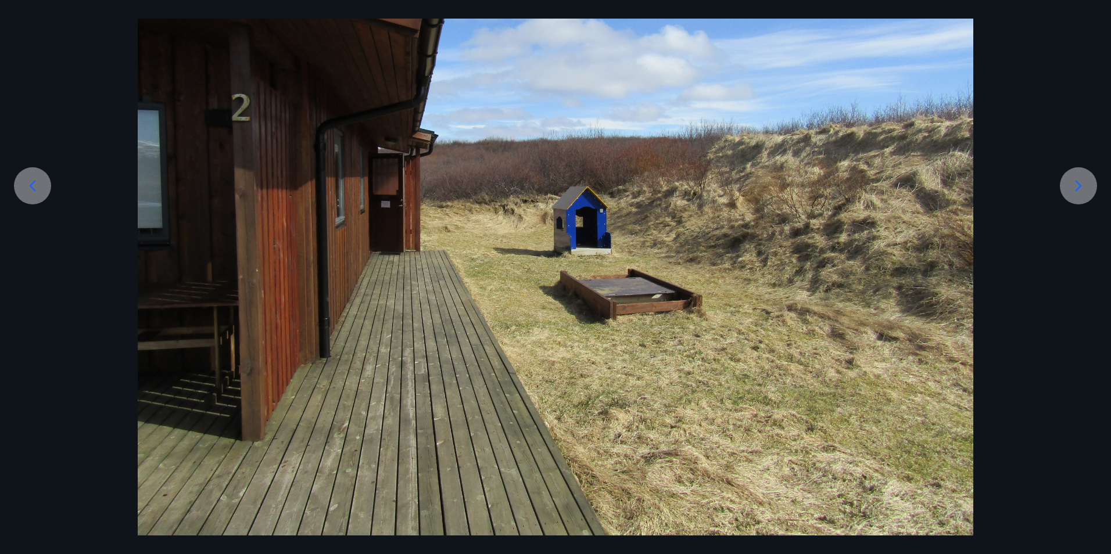
click at [1086, 182] on icon at bounding box center [1078, 186] width 19 height 19
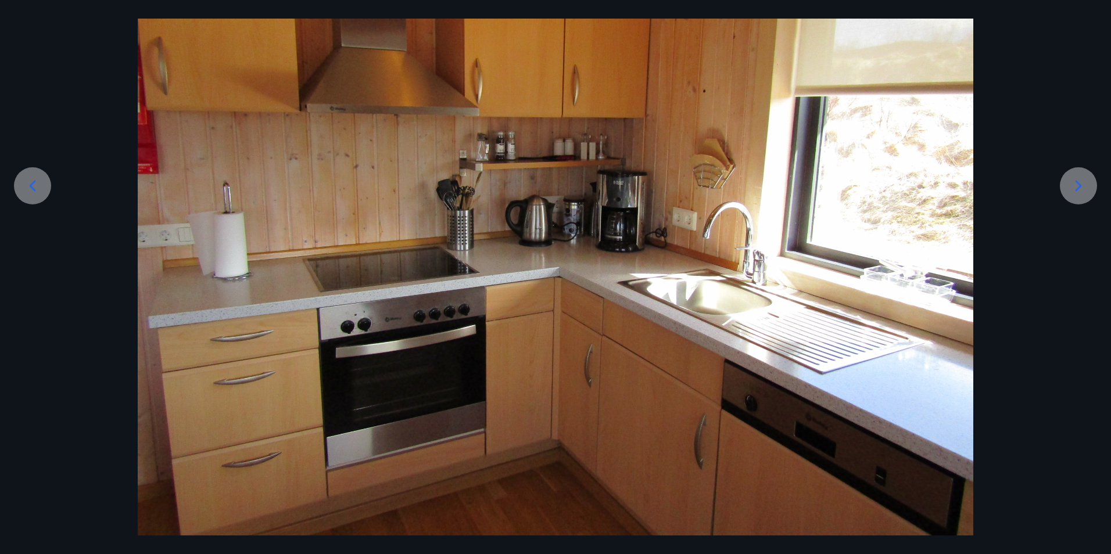
click at [1084, 182] on icon at bounding box center [1078, 186] width 19 height 19
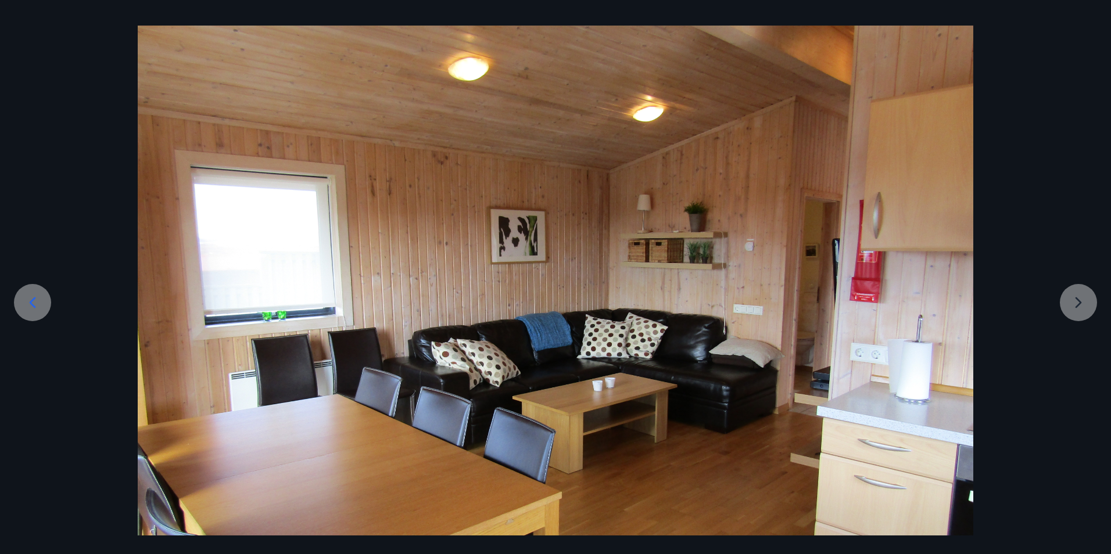
scroll to position [0, 0]
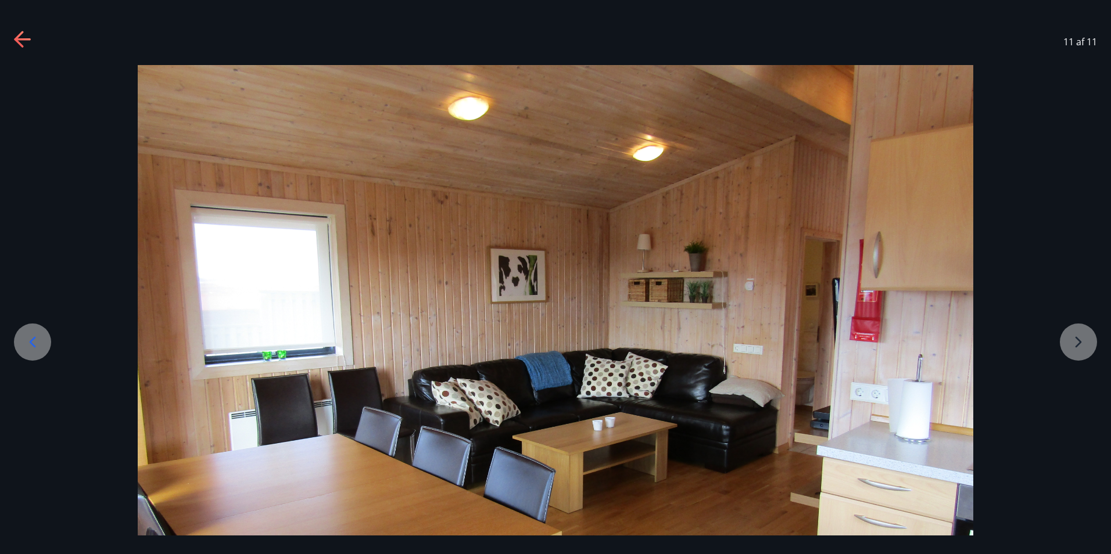
click at [30, 32] on icon at bounding box center [23, 40] width 19 height 19
